Goal: Task Accomplishment & Management: Manage account settings

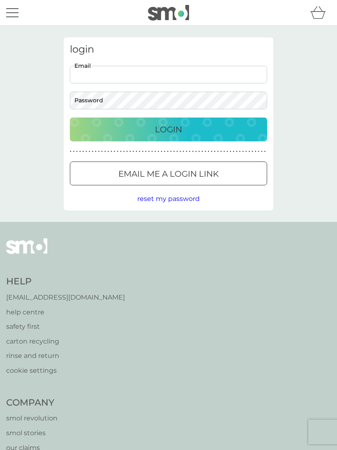
type input "[PERSON_NAME][EMAIL_ADDRESS][PERSON_NAME][DOMAIN_NAME]"
click at [168, 129] on button "Login" at bounding box center [168, 129] width 197 height 24
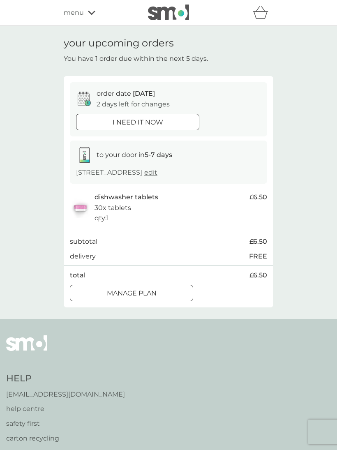
click at [171, 124] on div "i need it now" at bounding box center [137, 122] width 122 height 11
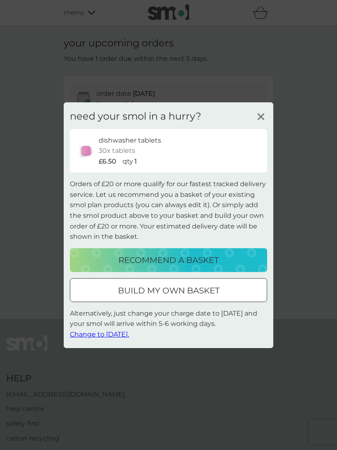
click at [119, 334] on span "Change to [DATE]." at bounding box center [99, 334] width 59 height 8
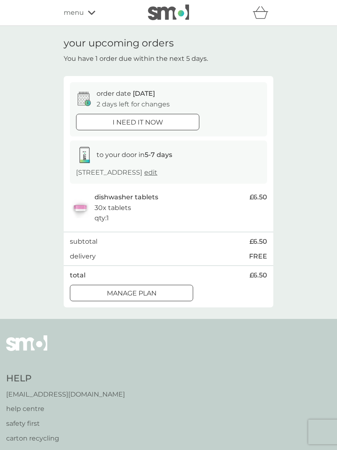
click at [180, 114] on button "i need it now" at bounding box center [137, 122] width 123 height 16
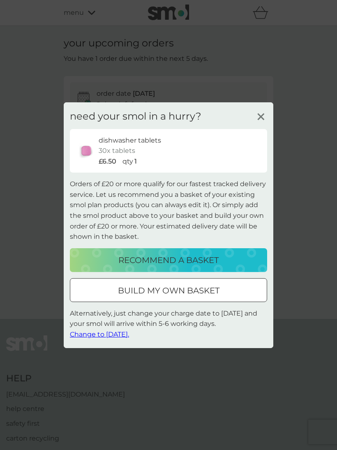
click at [89, 336] on span "Change to [DATE]." at bounding box center [99, 334] width 59 height 8
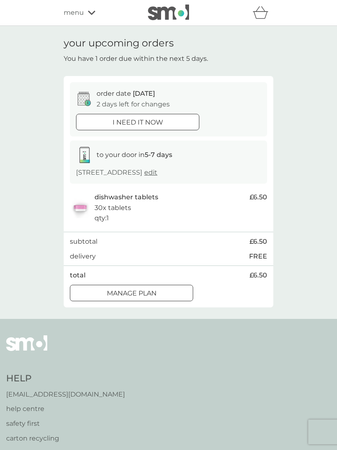
click at [164, 117] on div "i need it now" at bounding box center [137, 122] width 122 height 11
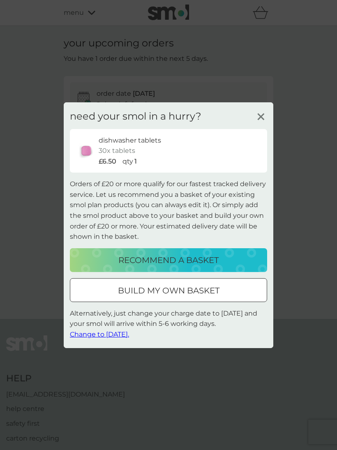
click at [261, 117] on line at bounding box center [261, 116] width 6 height 6
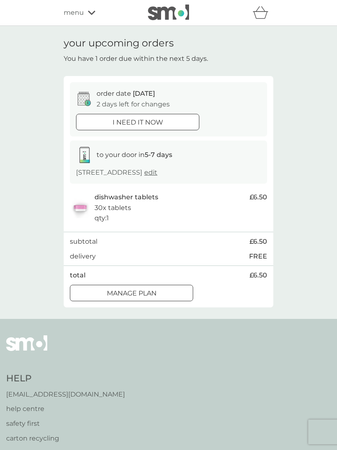
click at [166, 295] on button "Manage plan" at bounding box center [131, 293] width 123 height 16
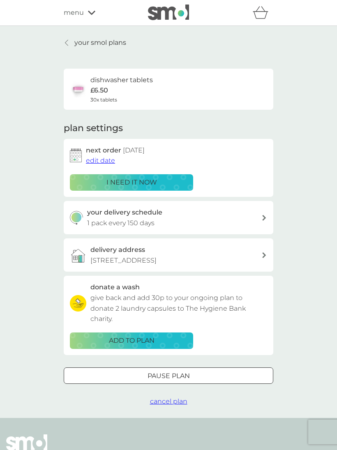
click at [102, 163] on span "edit date" at bounding box center [100, 161] width 29 height 8
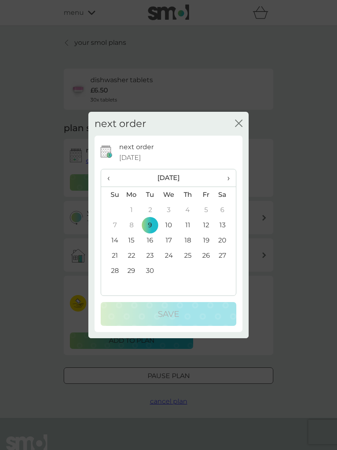
click at [133, 227] on td "8" at bounding box center [131, 224] width 19 height 15
click at [129, 230] on td "8" at bounding box center [131, 224] width 19 height 15
click at [237, 126] on icon "close" at bounding box center [238, 123] width 7 height 7
